Goal: Participate in discussion: Engage in conversation with other users on a specific topic

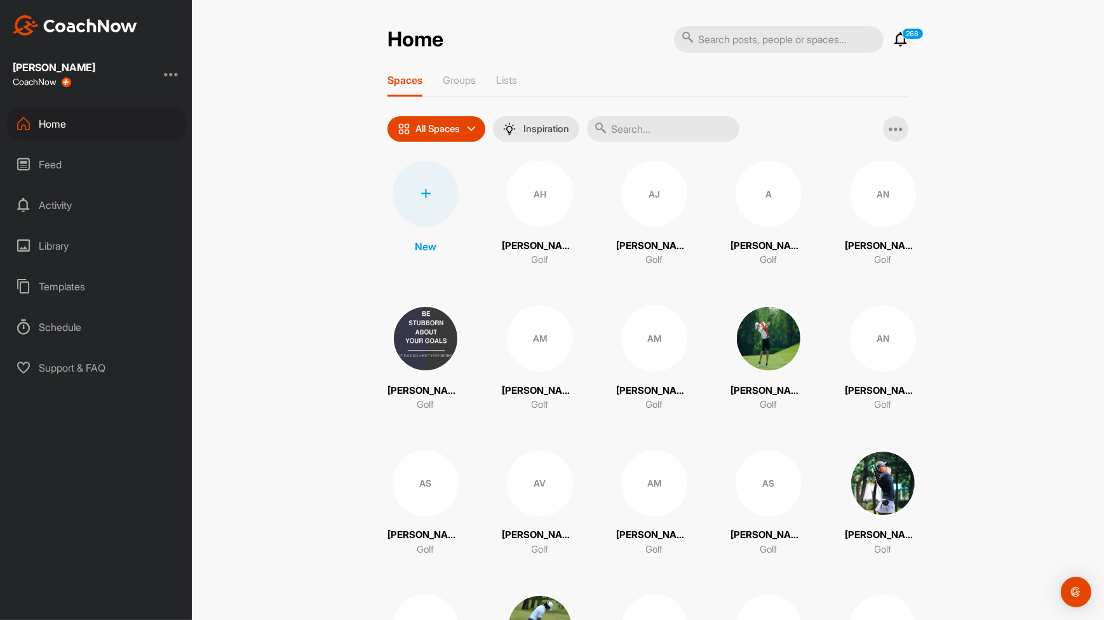
click at [566, 40] on div "Home 268 Notifications Invitations [DATE] [PERSON_NAME] posted a video . 9 h • …" at bounding box center [647, 39] width 521 height 28
drag, startPoint x: 0, startPoint y: 0, endPoint x: 635, endPoint y: 120, distance: 645.8
click at [635, 120] on input "text" at bounding box center [663, 128] width 152 height 25
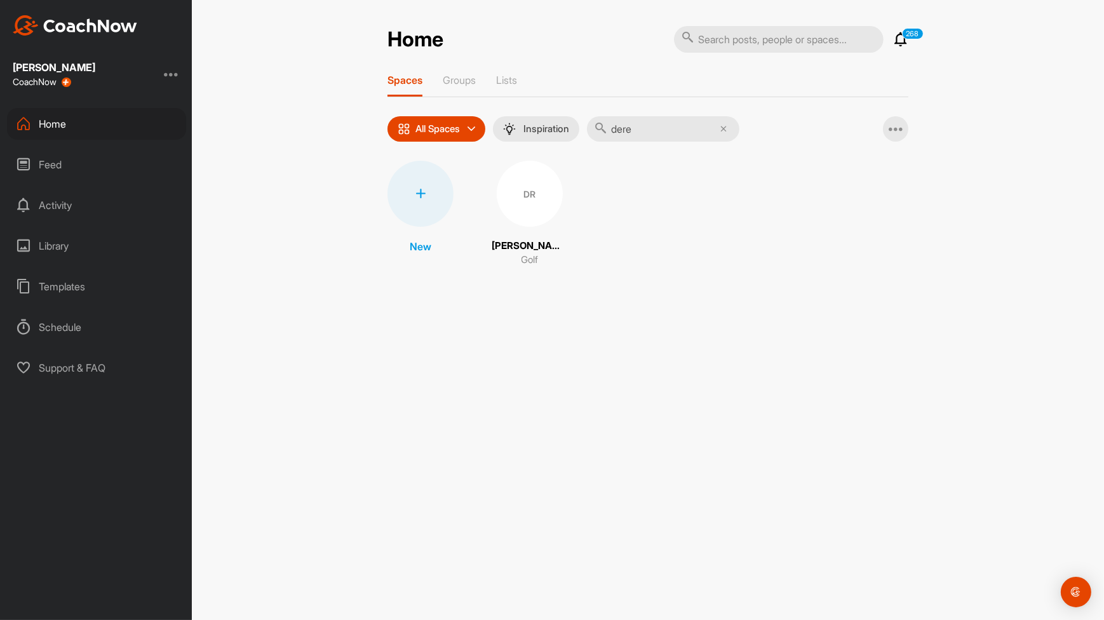
type input "dere"
click at [546, 186] on div "DR" at bounding box center [530, 194] width 66 height 66
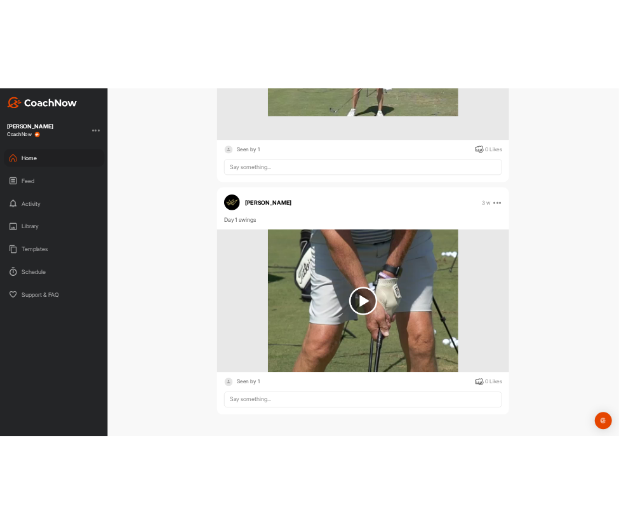
scroll to position [6779, 0]
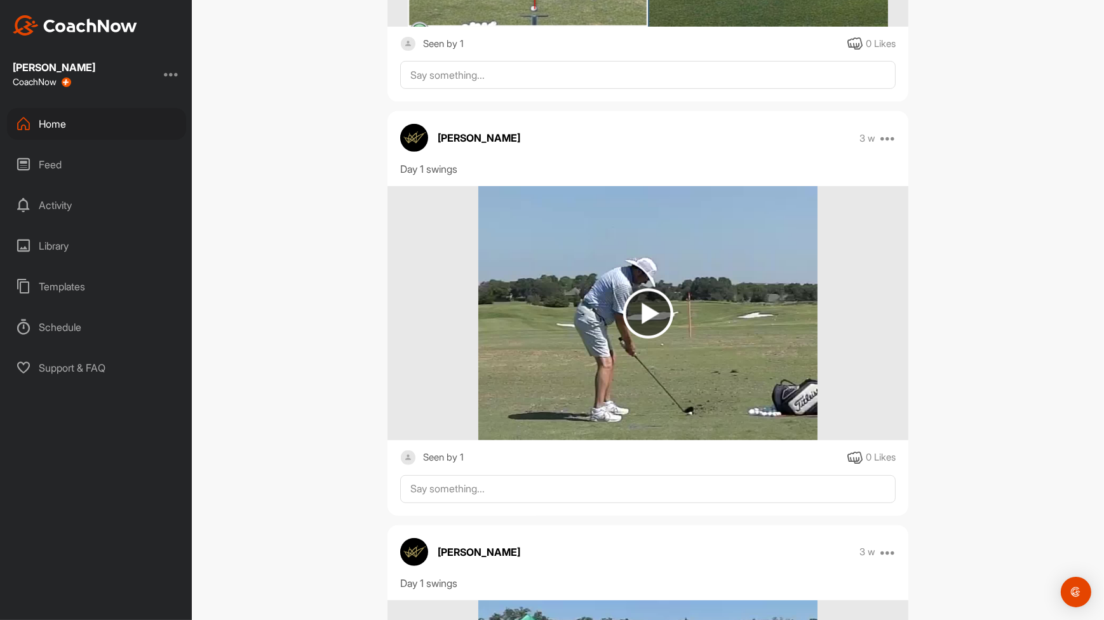
click at [638, 306] on img at bounding box center [648, 313] width 50 height 50
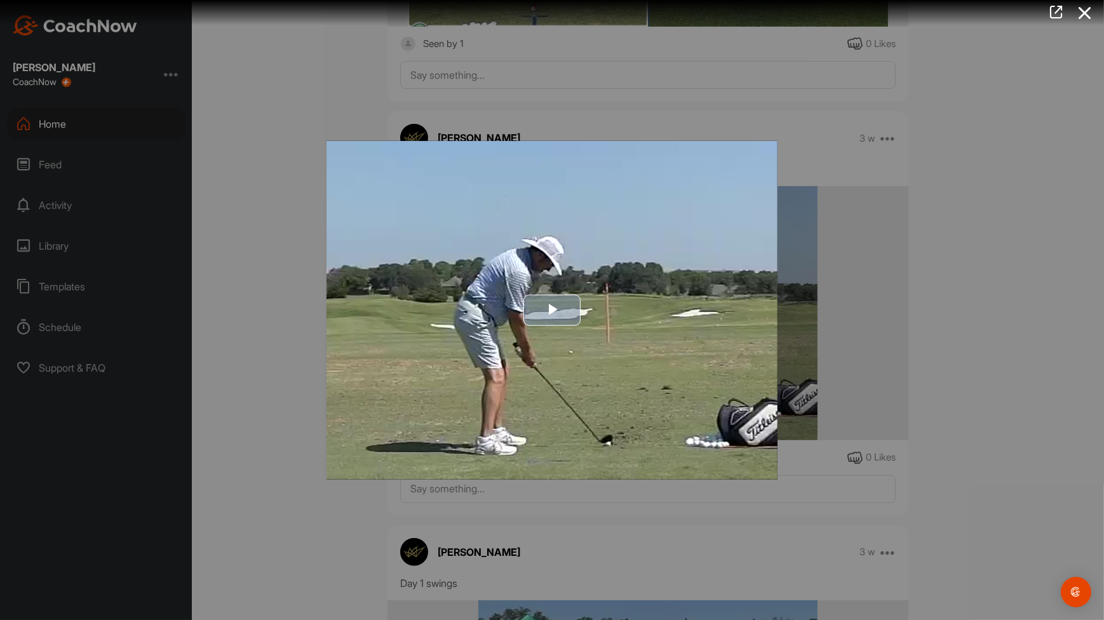
click at [552, 310] on span "Video Player" at bounding box center [552, 310] width 0 height 0
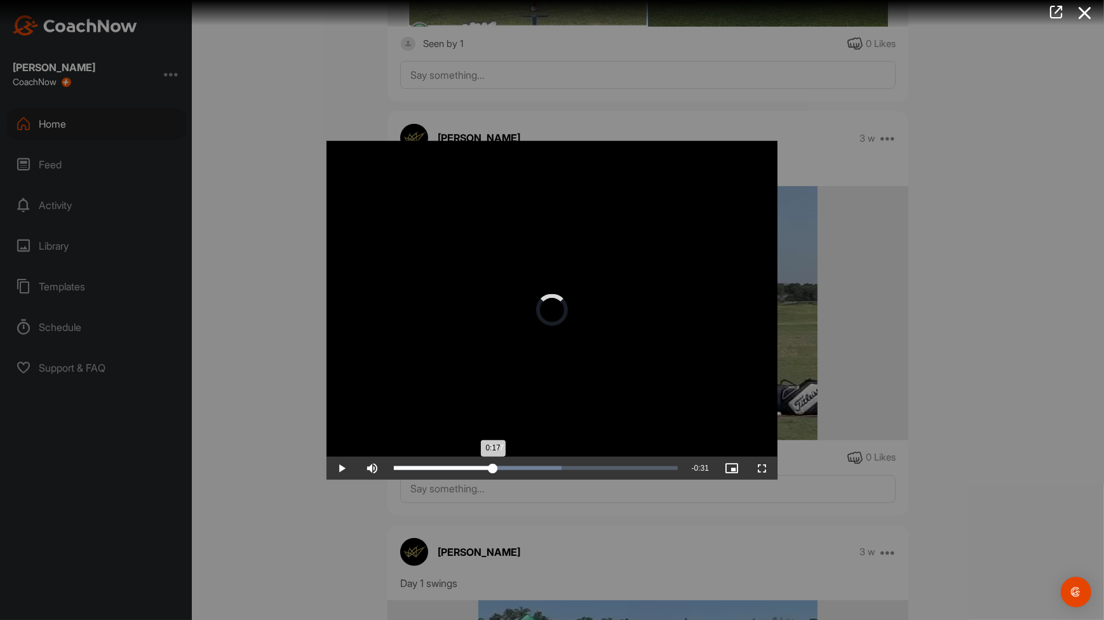
drag, startPoint x: 441, startPoint y: 470, endPoint x: 499, endPoint y: 470, distance: 57.8
click at [499, 470] on div "Loaded : 59.17% 0:17 0:17" at bounding box center [535, 467] width 297 height 23
drag, startPoint x: 499, startPoint y: 470, endPoint x: 530, endPoint y: 469, distance: 31.8
click at [499, 469] on div "0:22" at bounding box center [446, 468] width 105 height 4
click at [343, 467] on span "Video Player" at bounding box center [341, 467] width 30 height 0
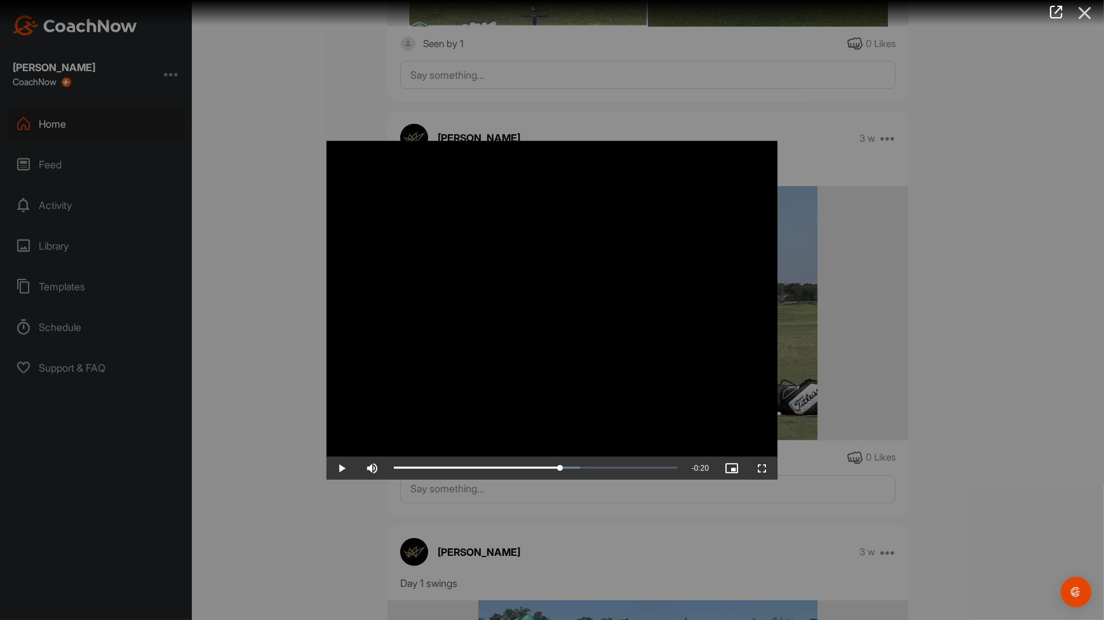
click at [1084, 13] on icon at bounding box center [1084, 13] width 29 height 24
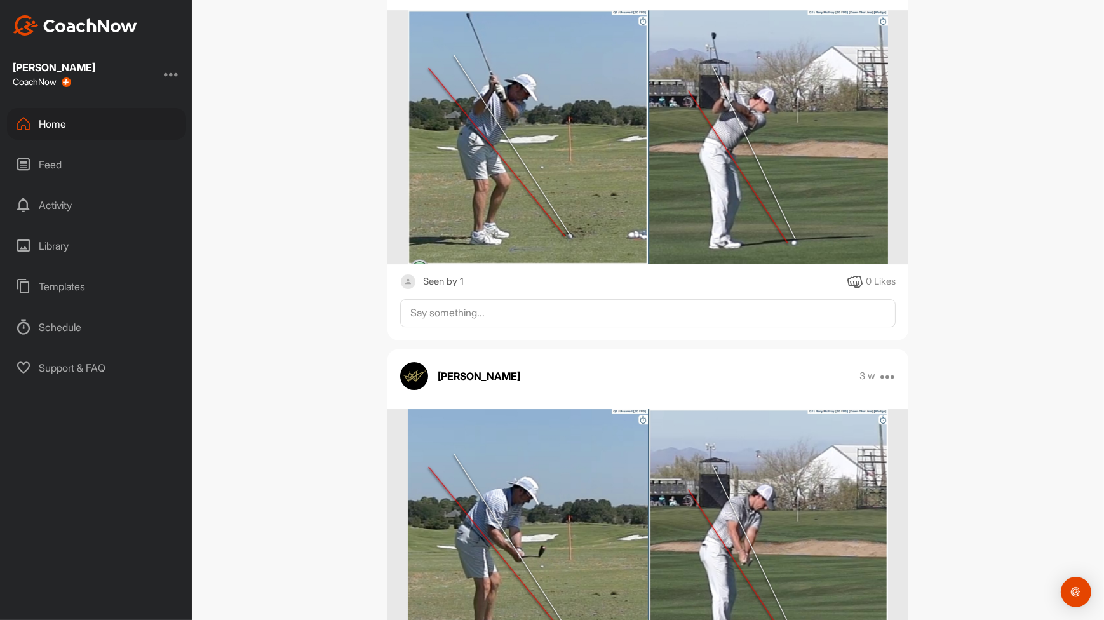
scroll to position [5201, 0]
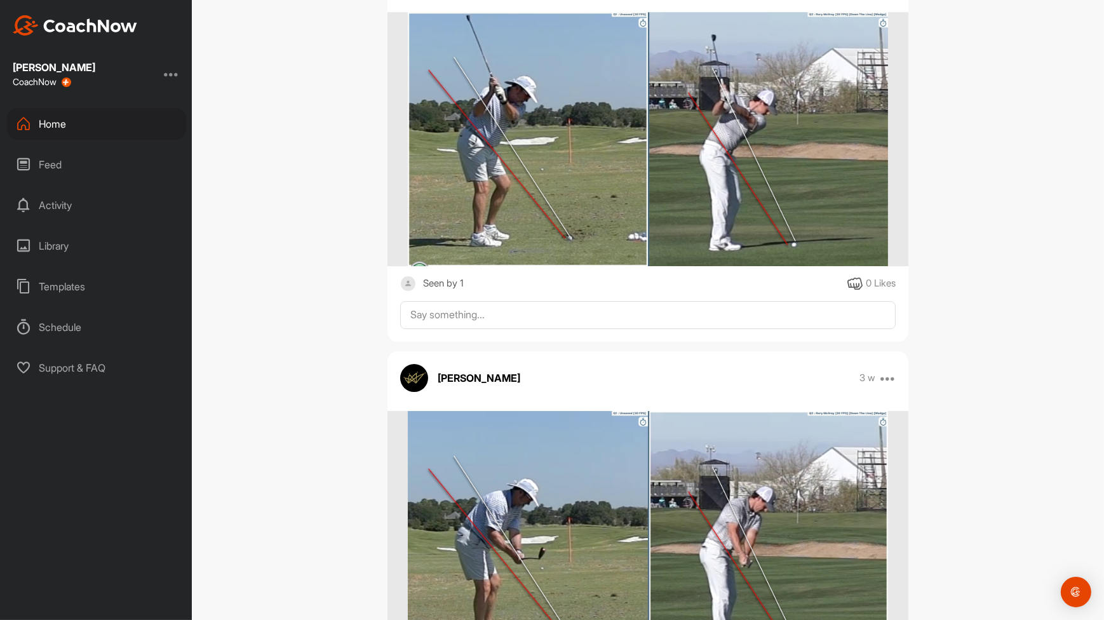
click at [548, 209] on img at bounding box center [648, 139] width 480 height 254
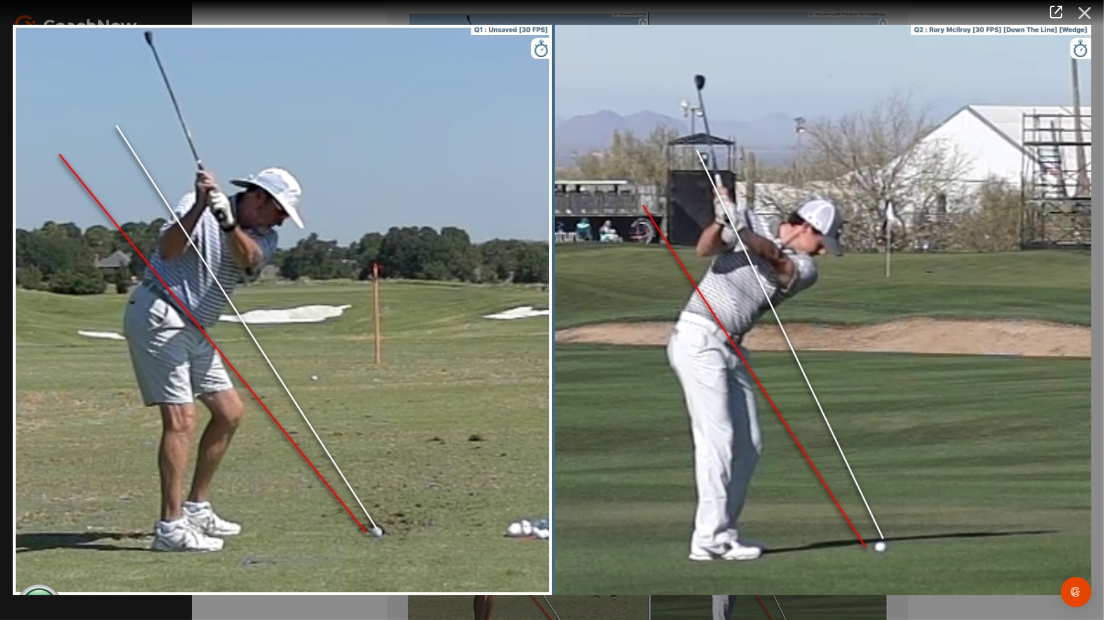
click at [1078, 17] on icon at bounding box center [1084, 13] width 29 height 24
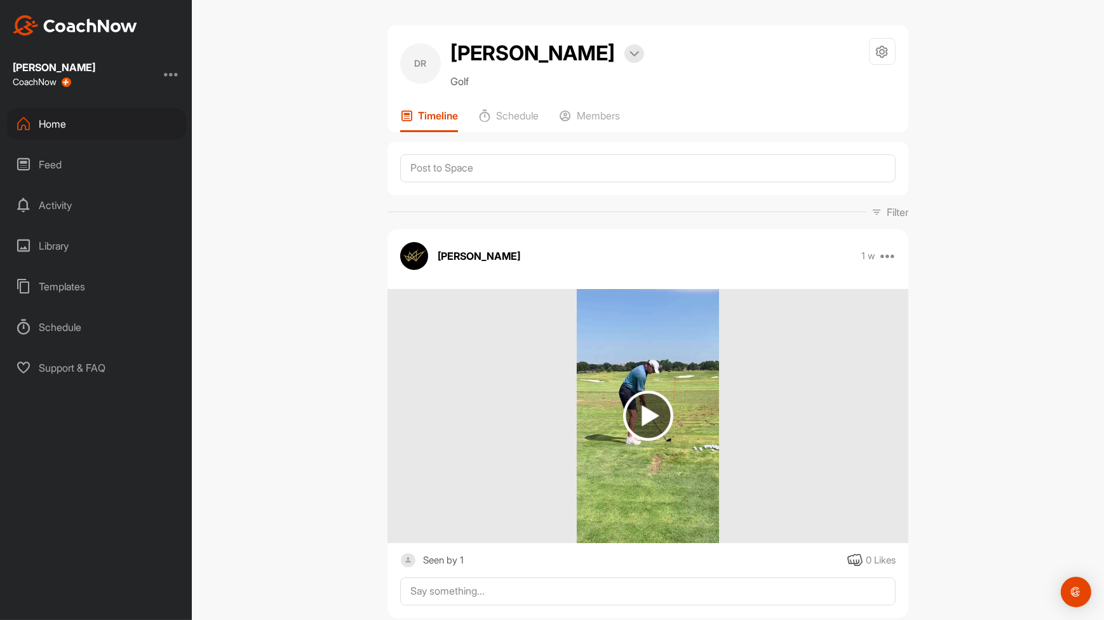
scroll to position [0, 0]
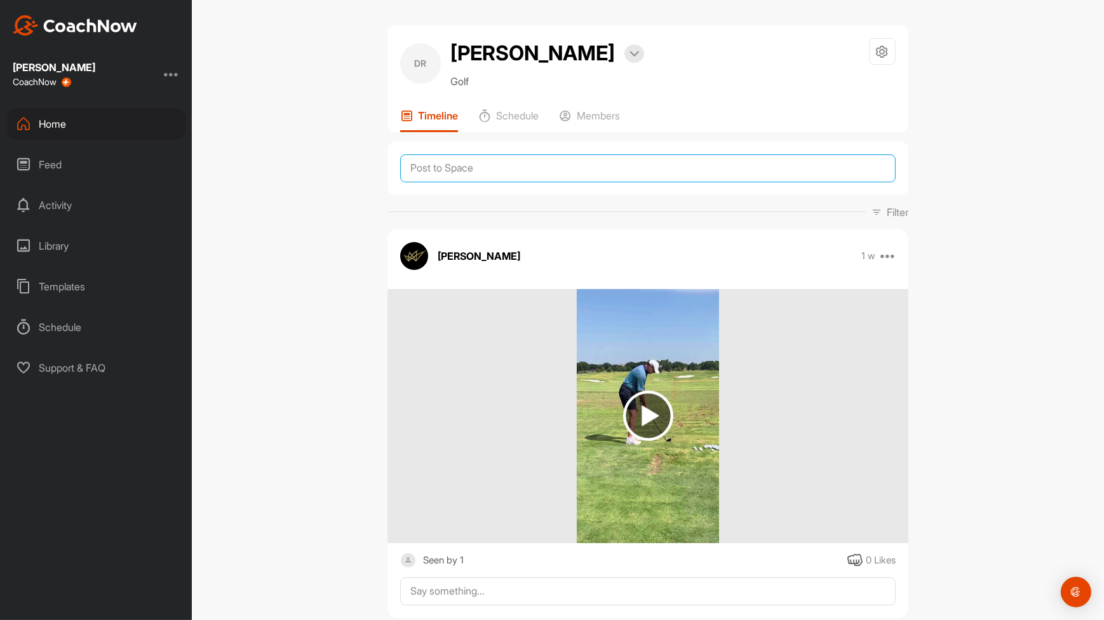
click at [514, 165] on textarea at bounding box center [647, 168] width 495 height 28
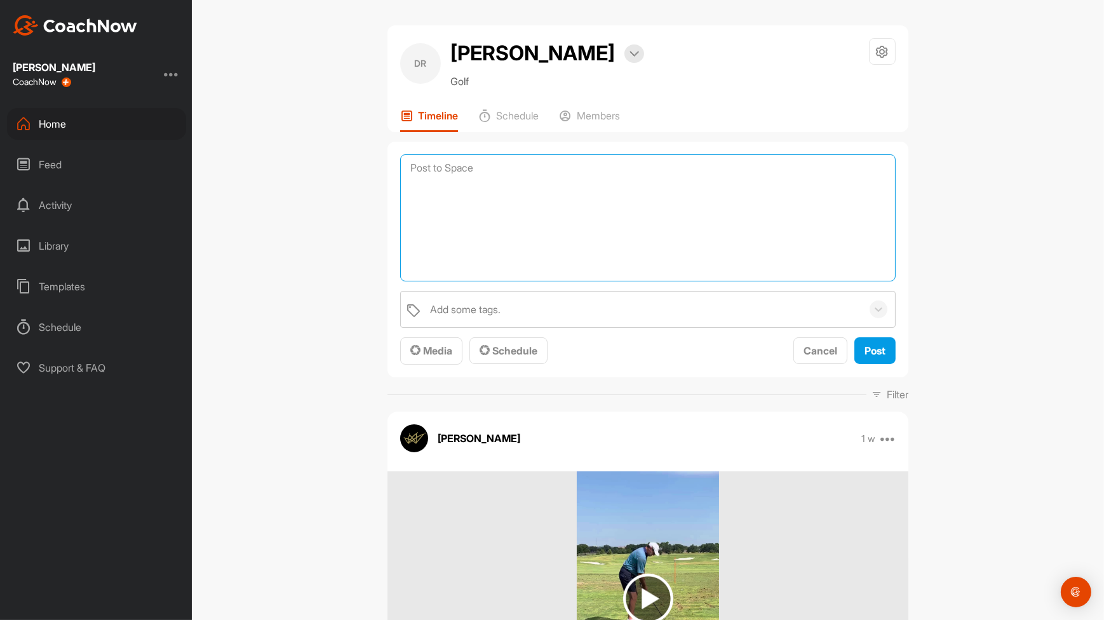
type textarea "t"
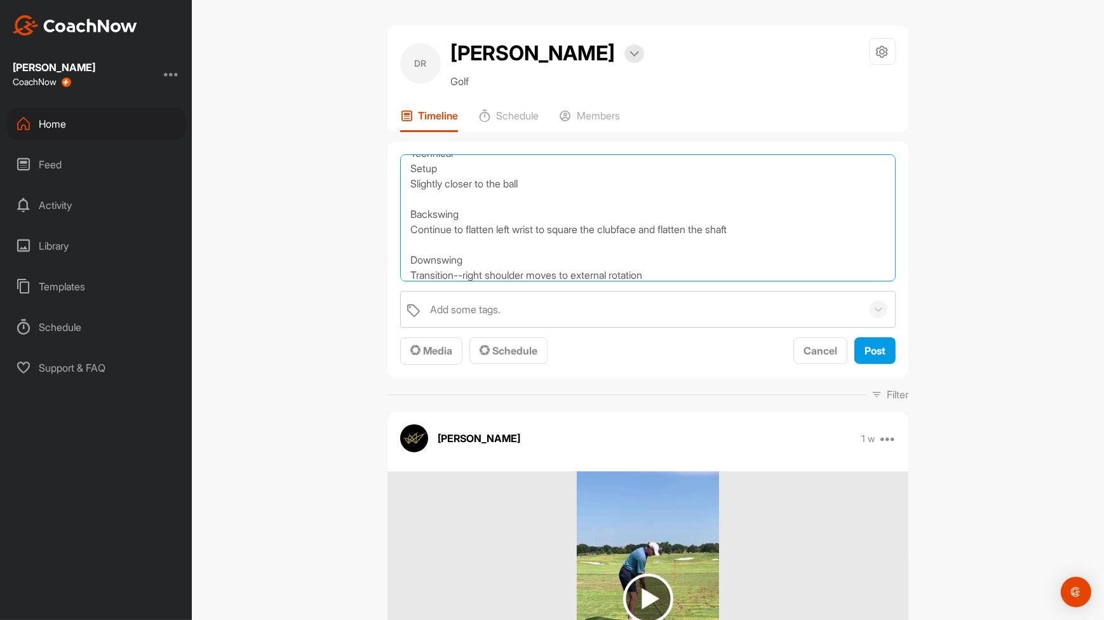
click at [462, 272] on textarea "Technical Setup Slightly closer to the ball Backswing Continue to flatten left …" at bounding box center [647, 217] width 495 height 127
click at [786, 275] on textarea "Technical Setup Slightly closer to the ball Backswing Continue to flatten left …" at bounding box center [647, 217] width 495 height 127
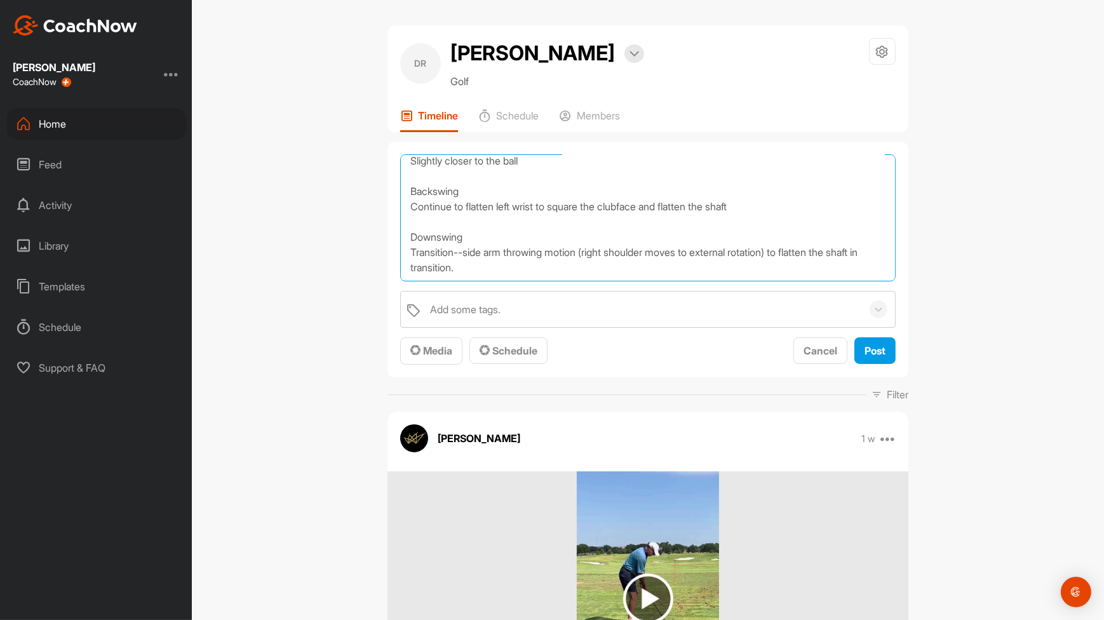
scroll to position [37, 0]
type textarea "Technical Setup Slightly closer to the ball Backswing Continue to flatten left …"
click at [432, 352] on span "Media" at bounding box center [431, 350] width 42 height 13
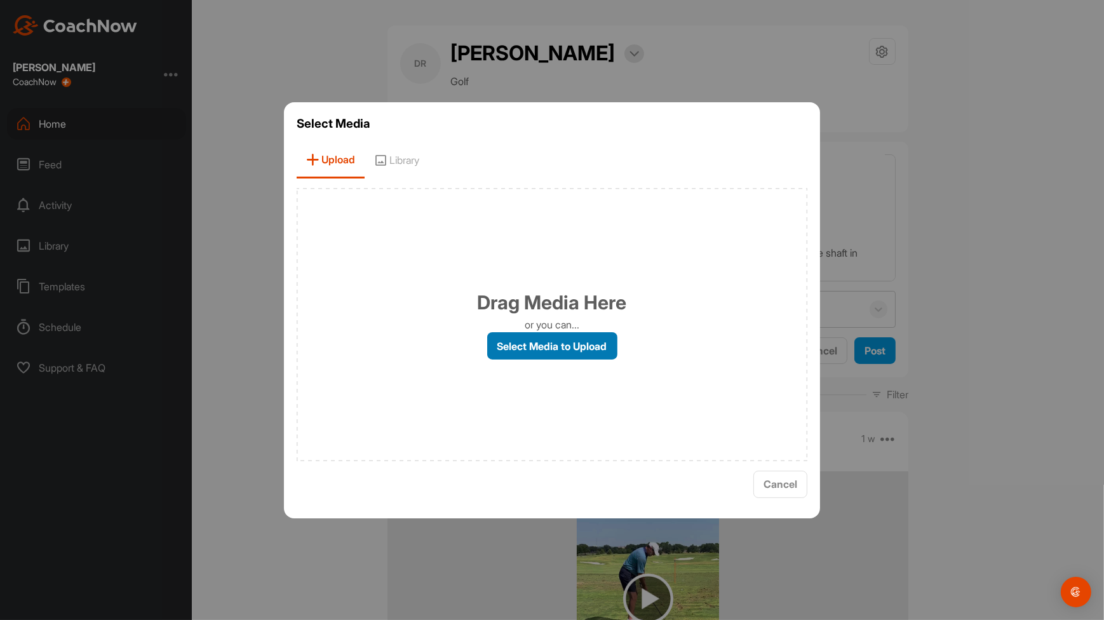
click at [503, 354] on label "Select Media to Upload" at bounding box center [552, 345] width 130 height 27
click at [0, 0] on input "Select Media to Upload" at bounding box center [0, 0] width 0 height 0
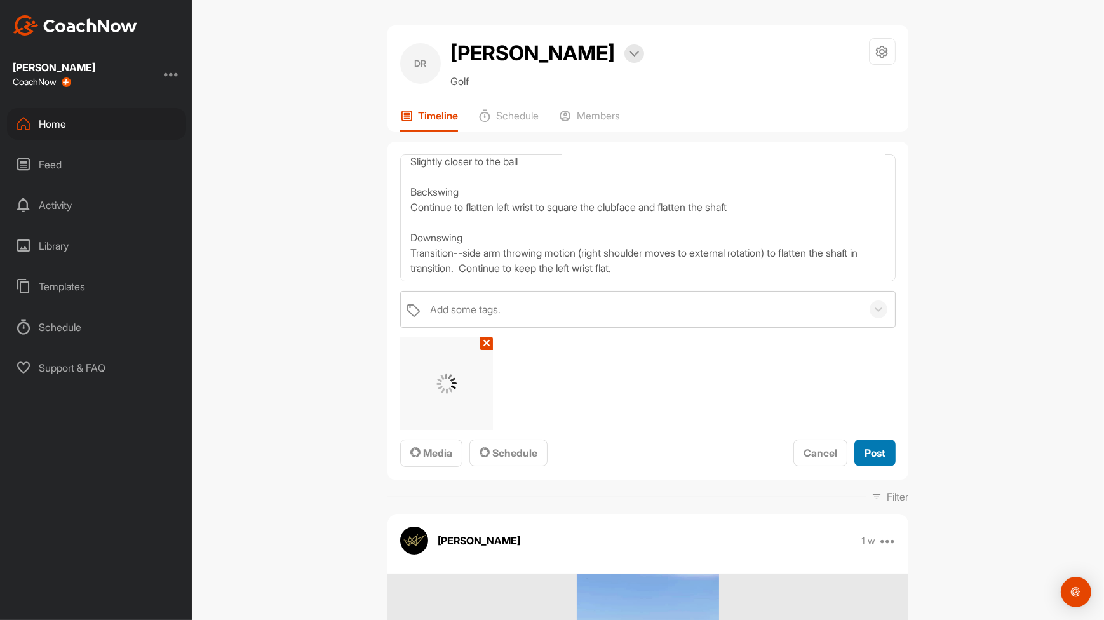
click at [874, 449] on span "Post" at bounding box center [874, 453] width 21 height 13
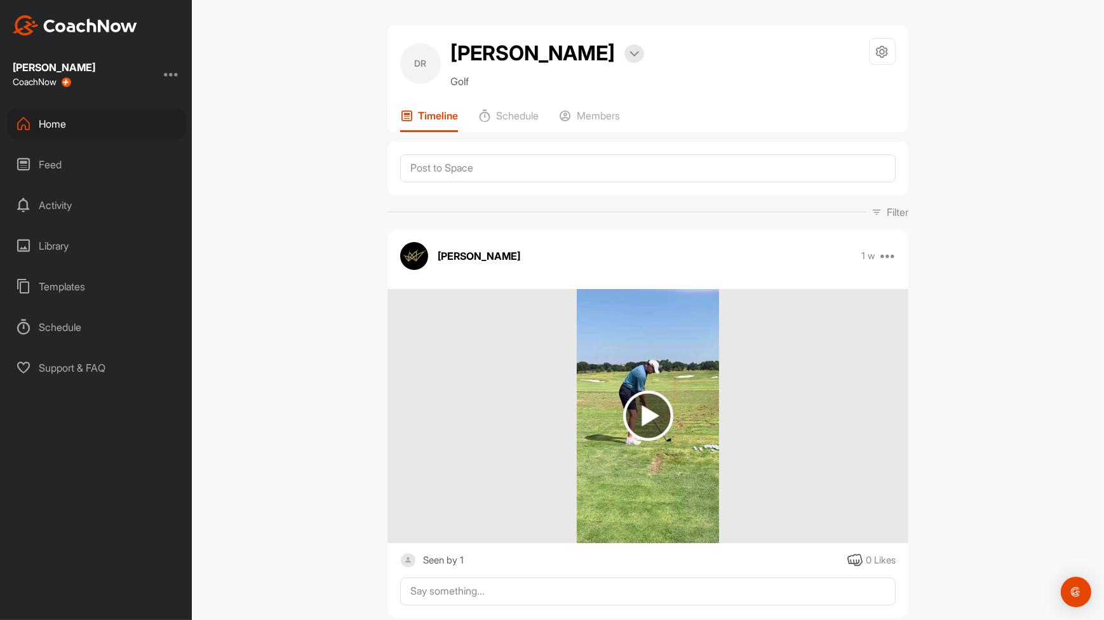
scroll to position [0, 0]
